Goal: Task Accomplishment & Management: Manage account settings

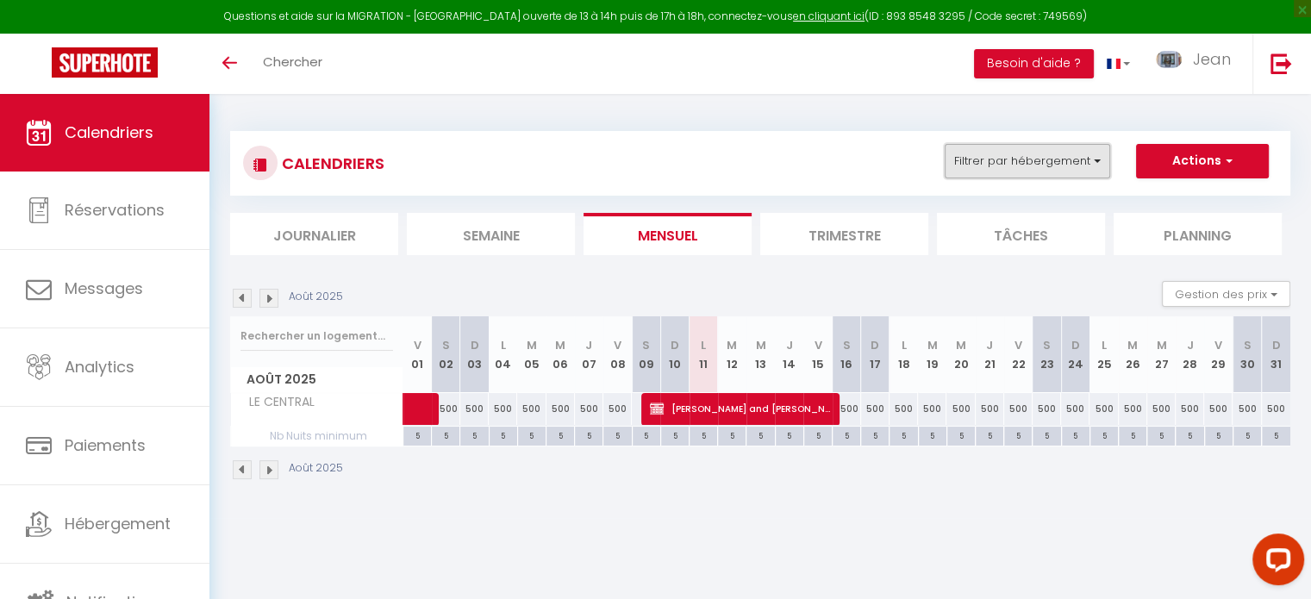
click at [1095, 165] on button "Filtrer par hébergement" at bounding box center [1027, 161] width 165 height 34
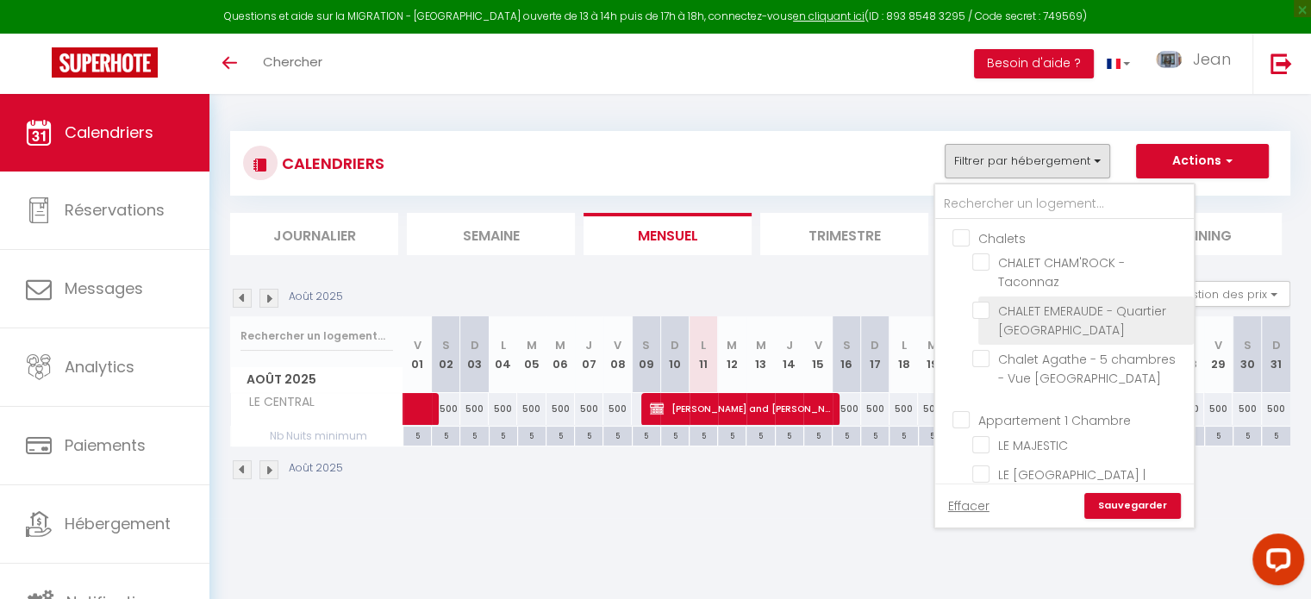
click at [984, 313] on input "CHALET EMERAUDE - Quartier [GEOGRAPHIC_DATA]" at bounding box center [1079, 310] width 215 height 17
checkbox input "true"
checkbox input "false"
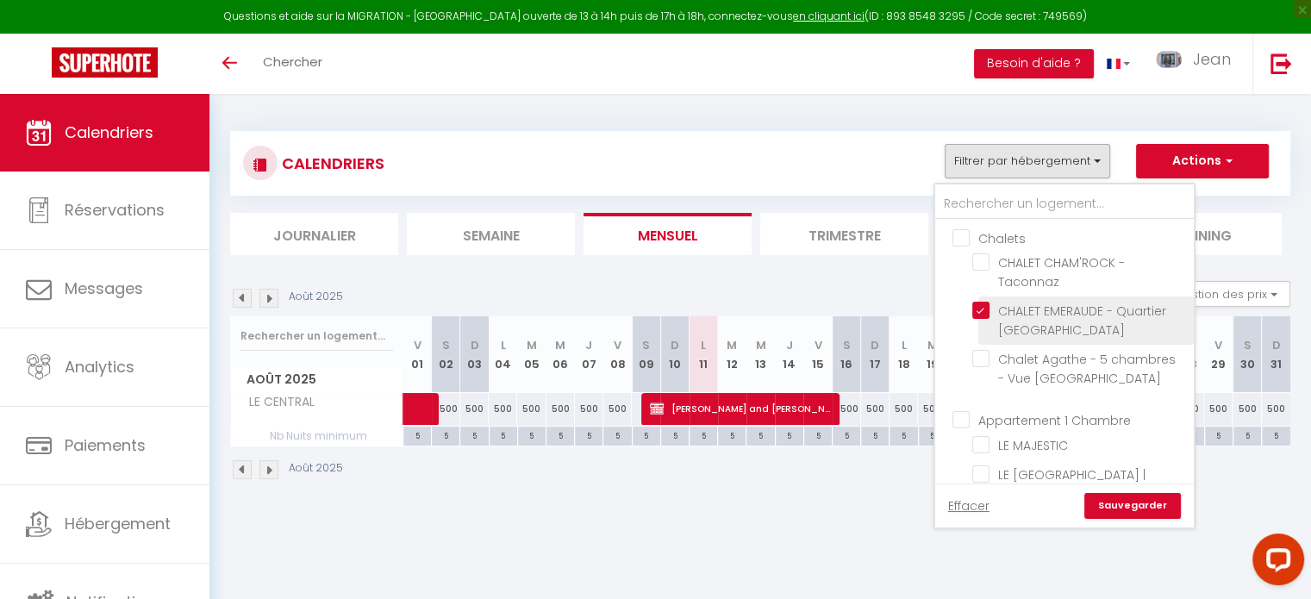
checkbox input "false"
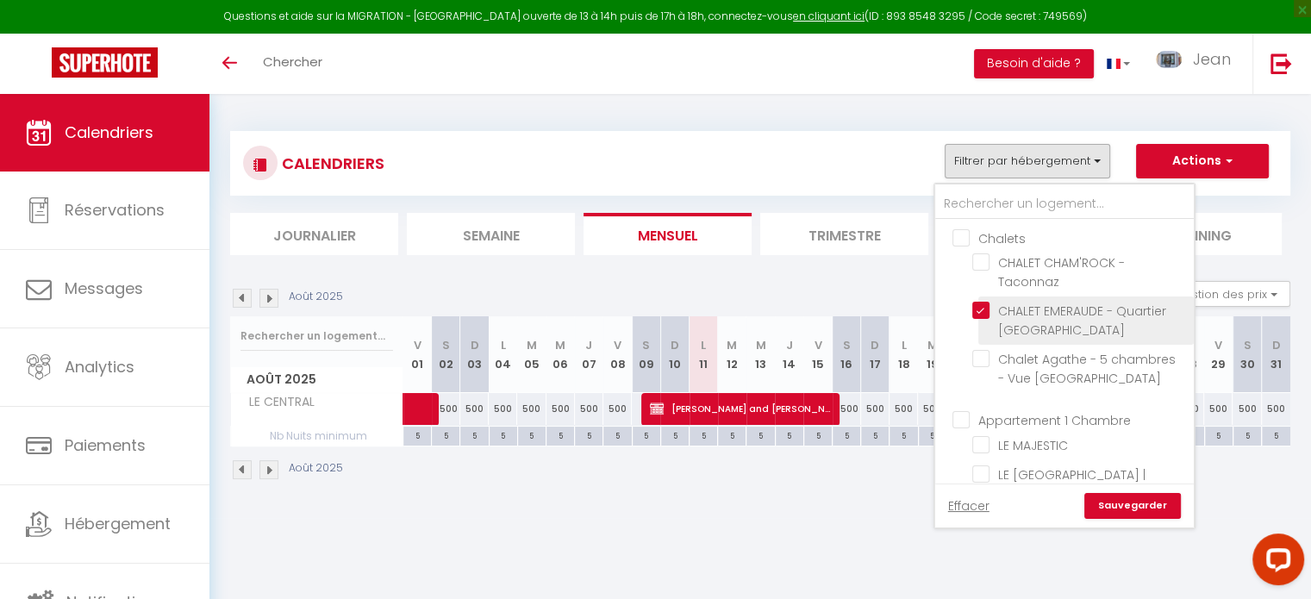
checkbox input "false"
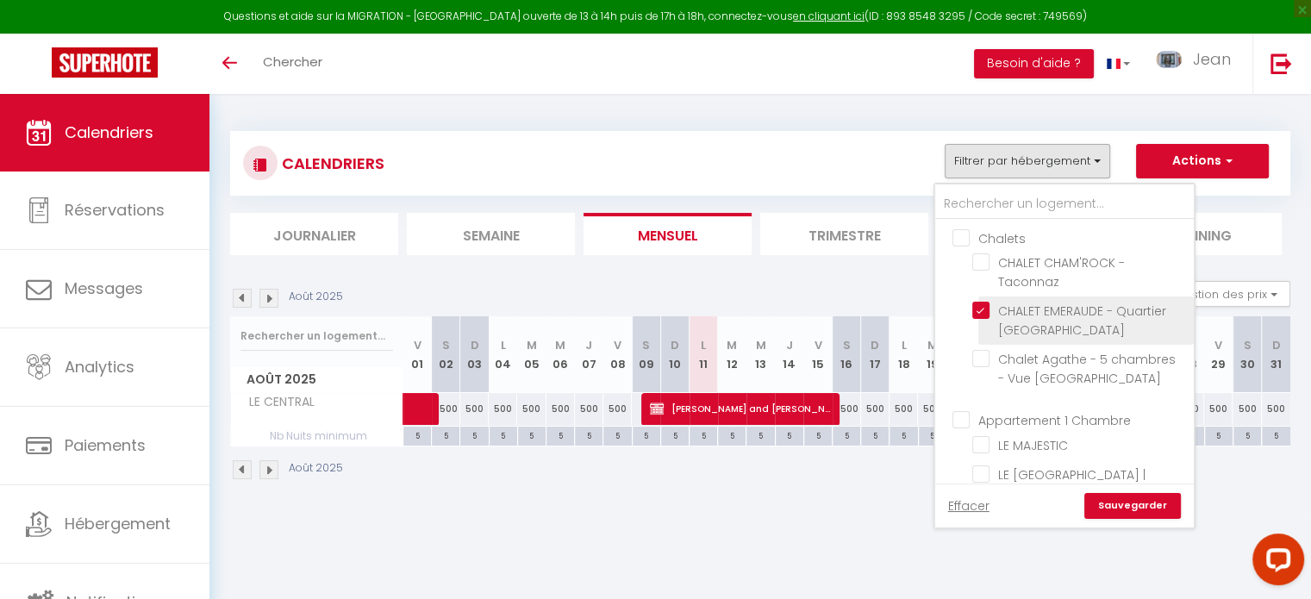
checkbox input "false"
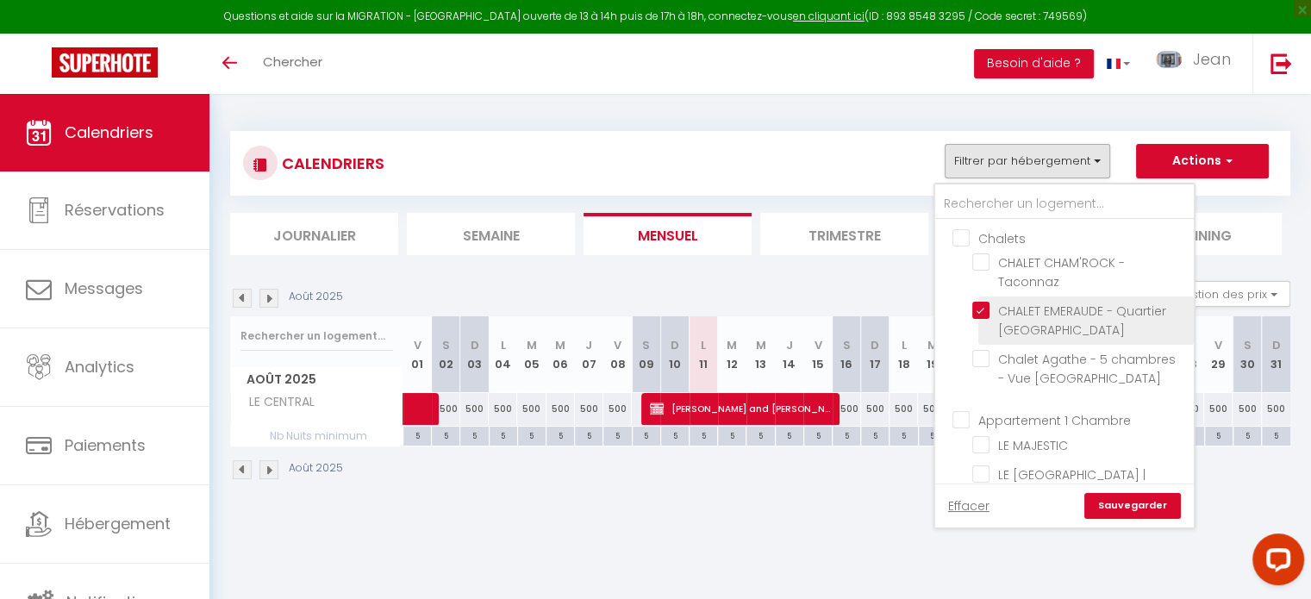
checkbox input "false"
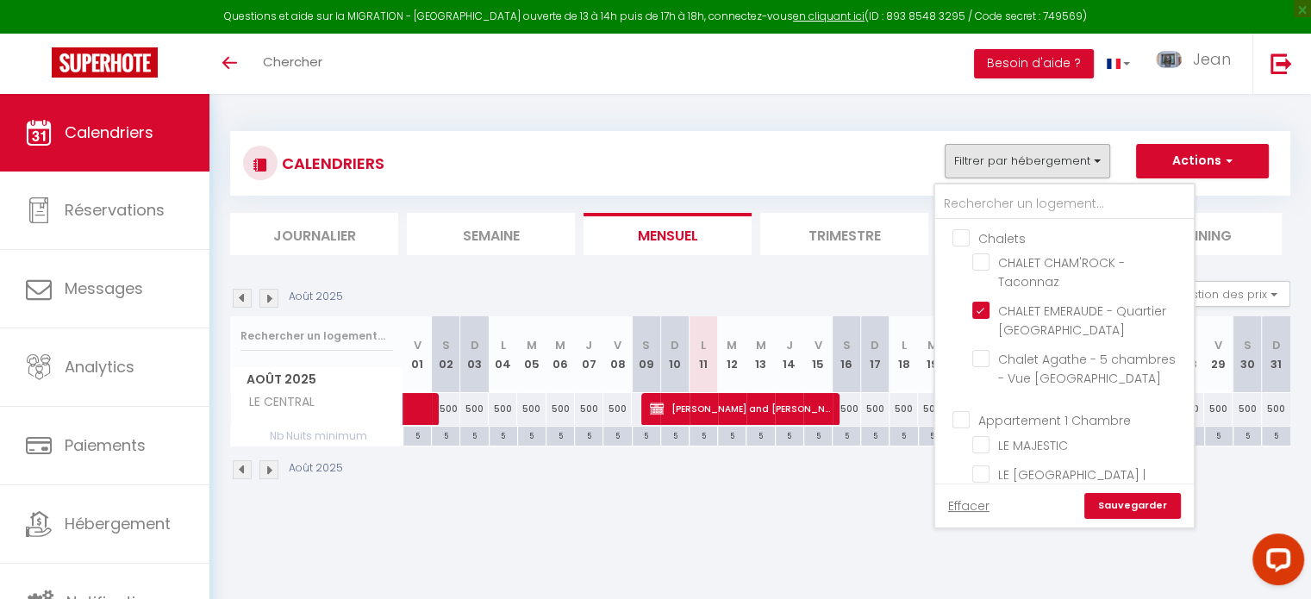
click at [1127, 506] on link "Sauvegarder" at bounding box center [1132, 506] width 97 height 26
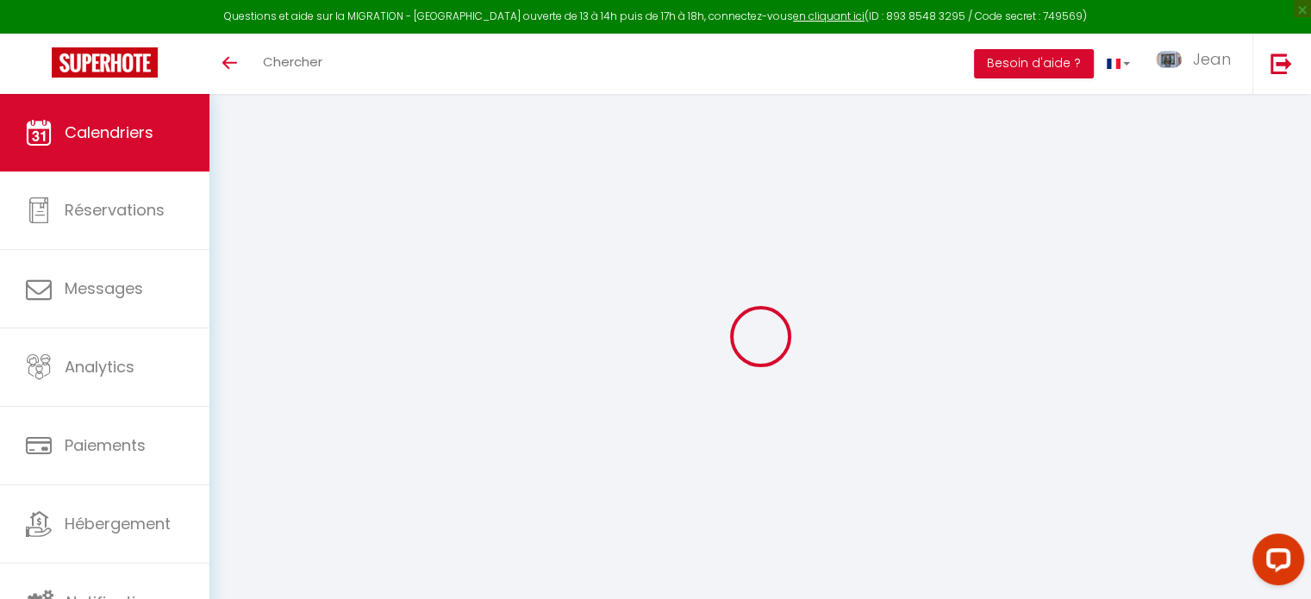
select select
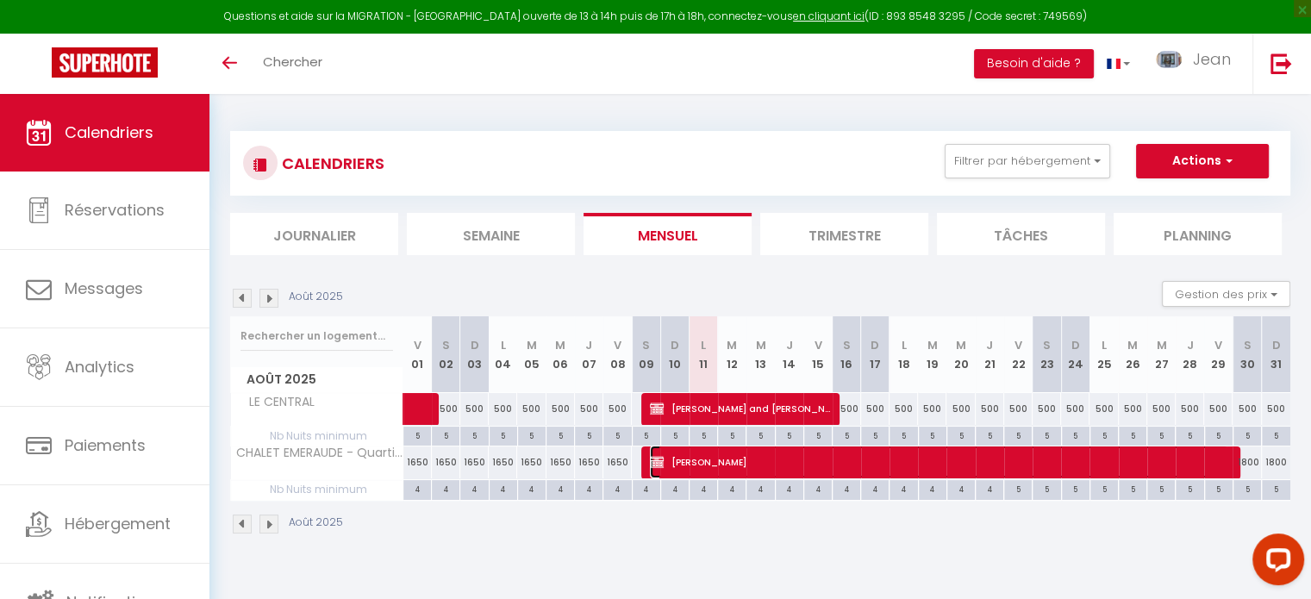
click at [763, 461] on span "[PERSON_NAME]" at bounding box center [939, 462] width 578 height 33
select select "OK"
select select "KO"
select select "0"
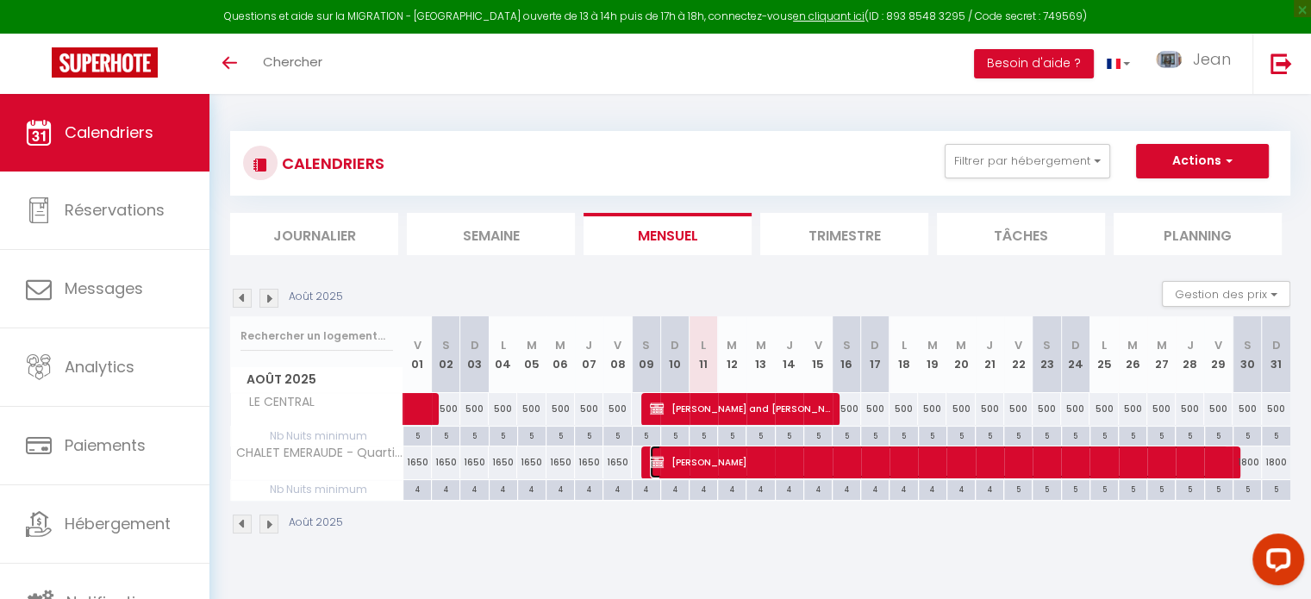
select select "1"
select select
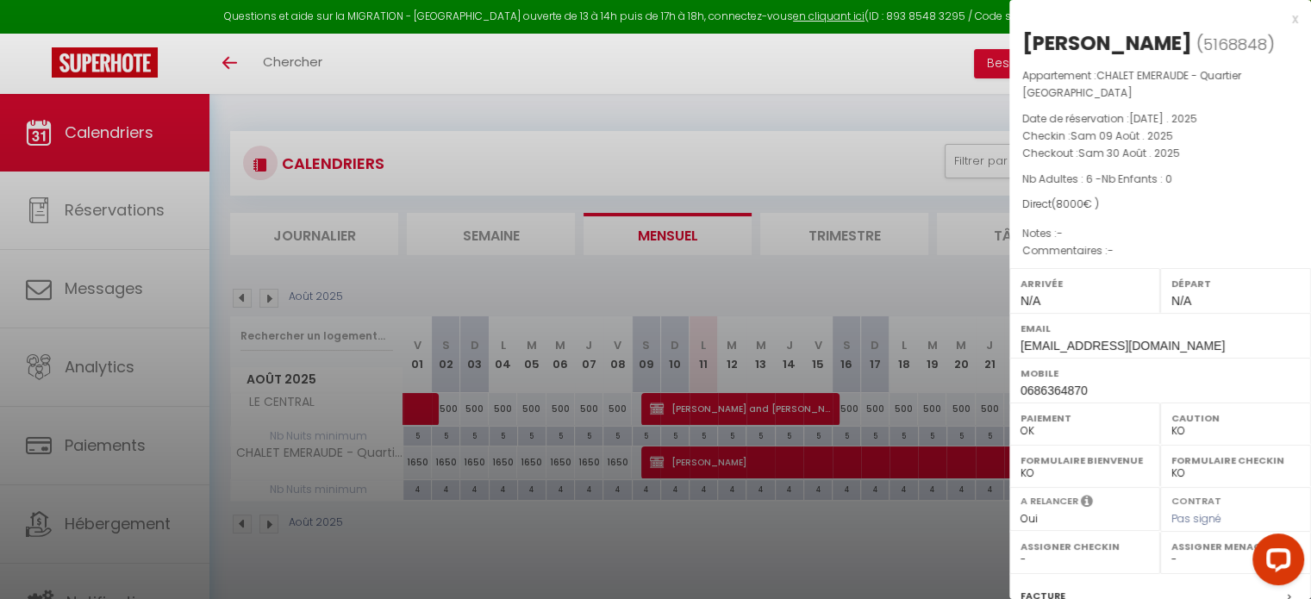
click at [730, 503] on div at bounding box center [655, 299] width 1311 height 599
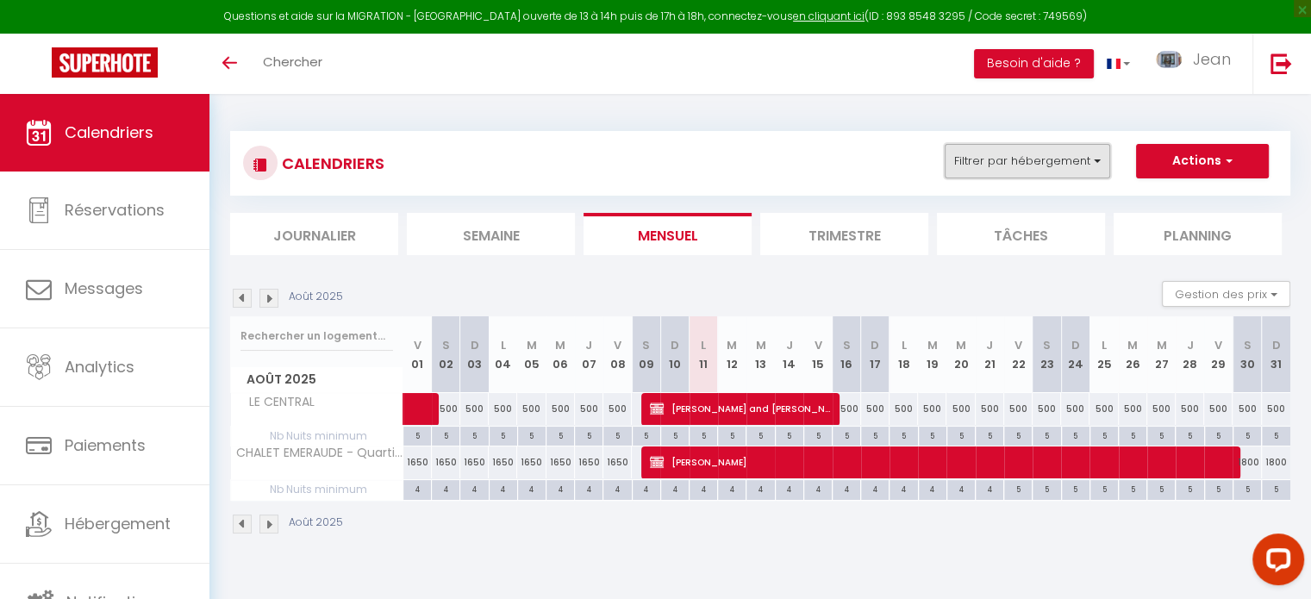
click at [1094, 161] on button "Filtrer par hébergement" at bounding box center [1027, 161] width 165 height 34
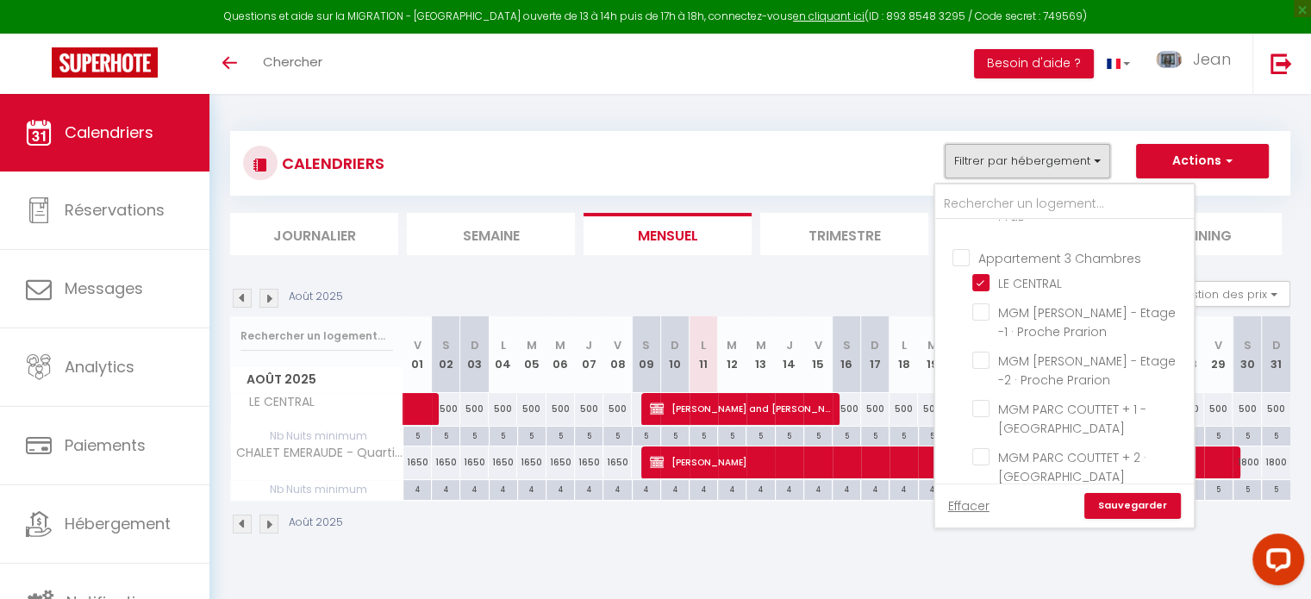
scroll to position [659, 0]
click at [983, 270] on input "LE CENTRAL" at bounding box center [1079, 278] width 215 height 17
checkbox input "false"
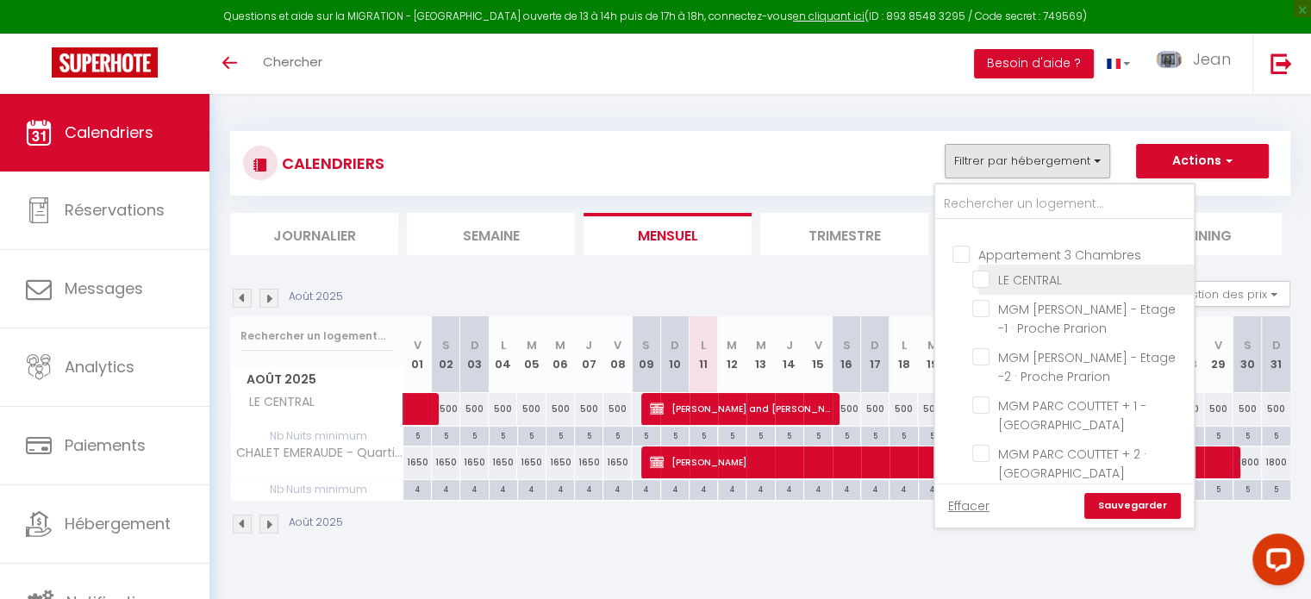
checkbox input "false"
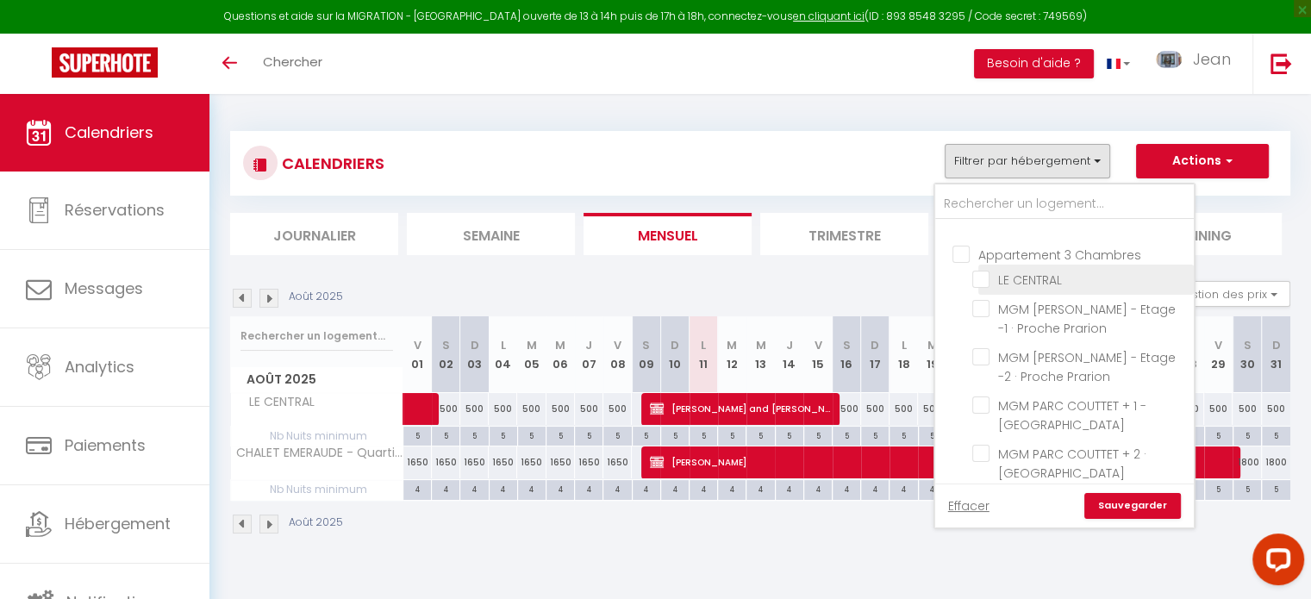
checkbox input "false"
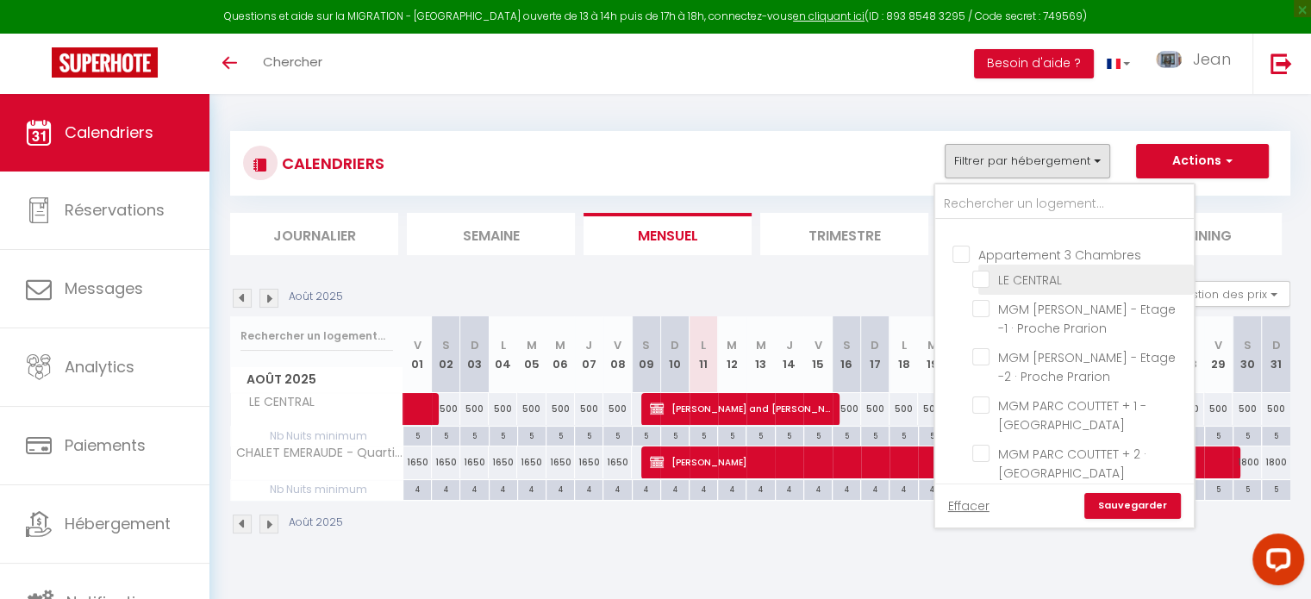
checkbox input "false"
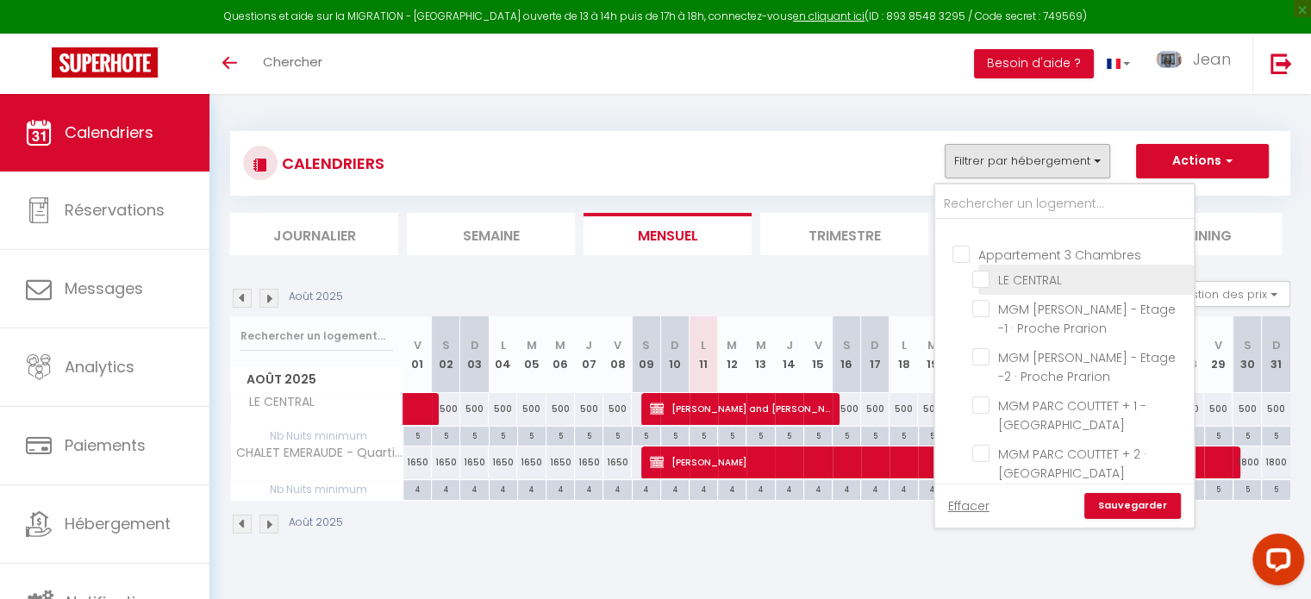
checkbox input "false"
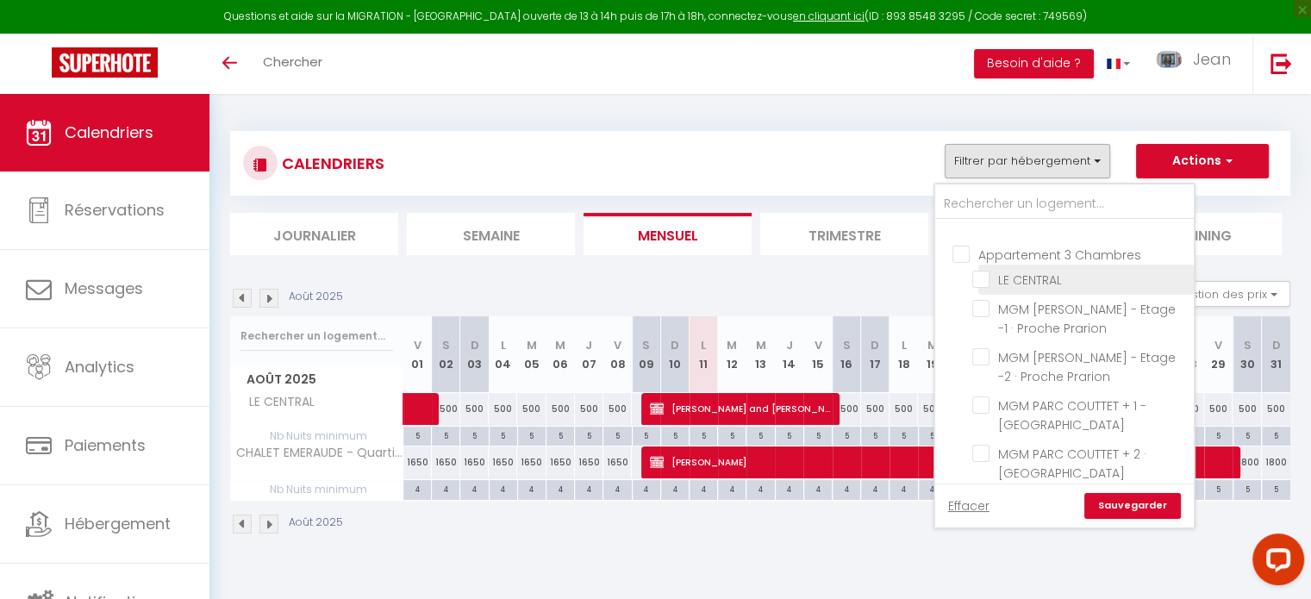
checkbox input "false"
click at [1134, 510] on link "Sauvegarder" at bounding box center [1132, 506] width 97 height 26
